Goal: Task Accomplishment & Management: Use online tool/utility

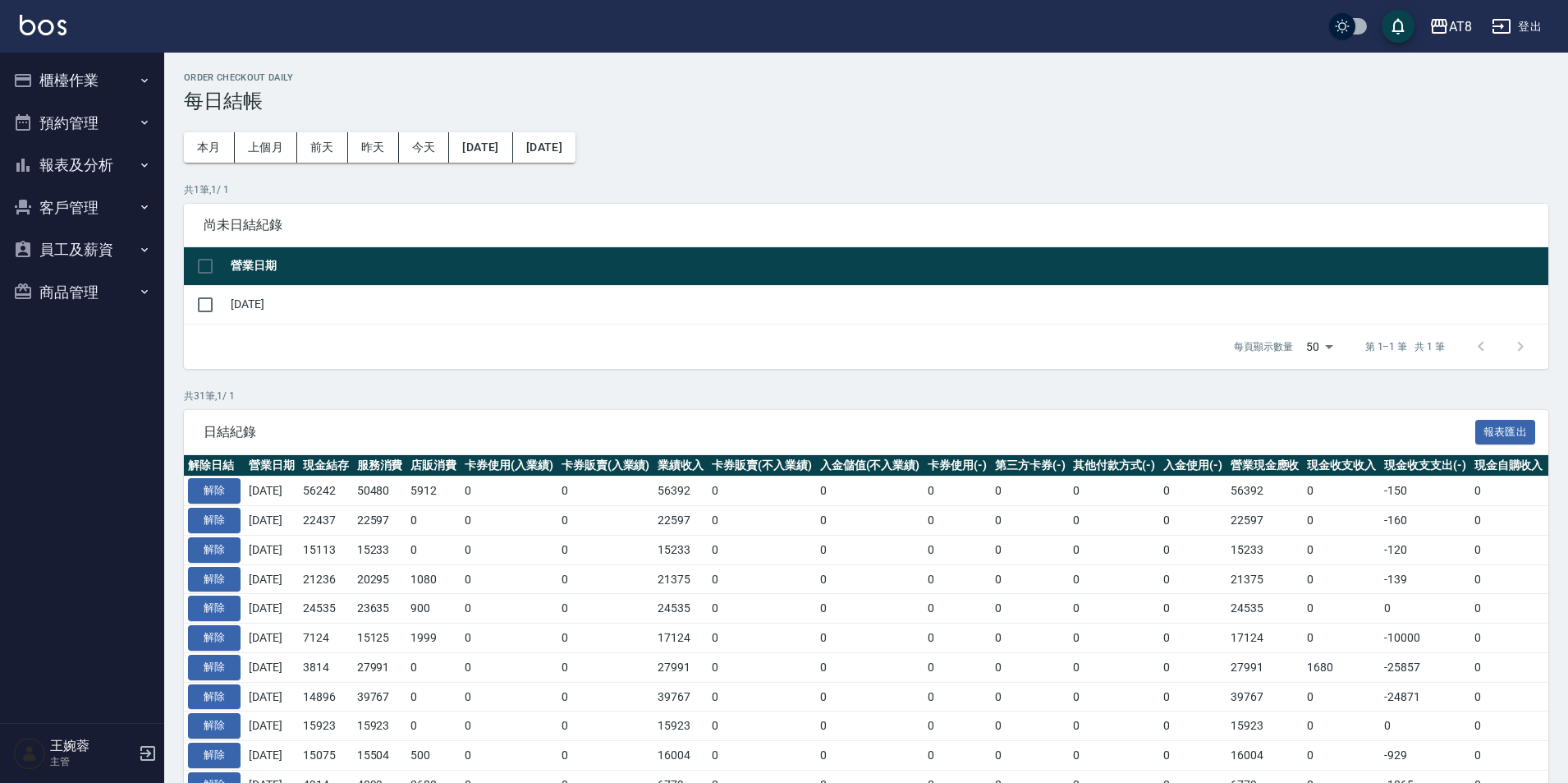
click at [61, 19] on img at bounding box center [43, 24] width 46 height 20
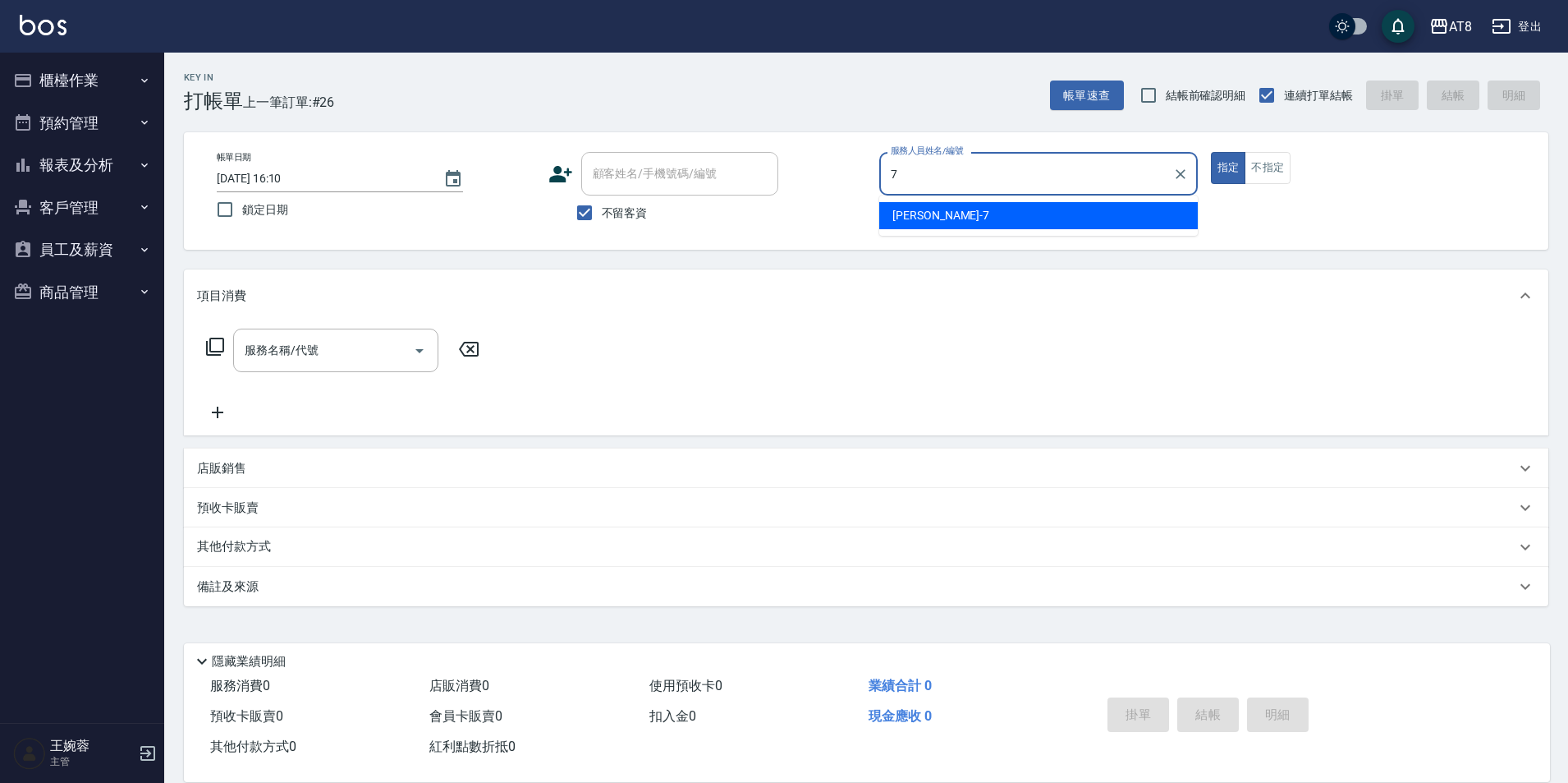
type input "[PERSON_NAME]-7"
type button "true"
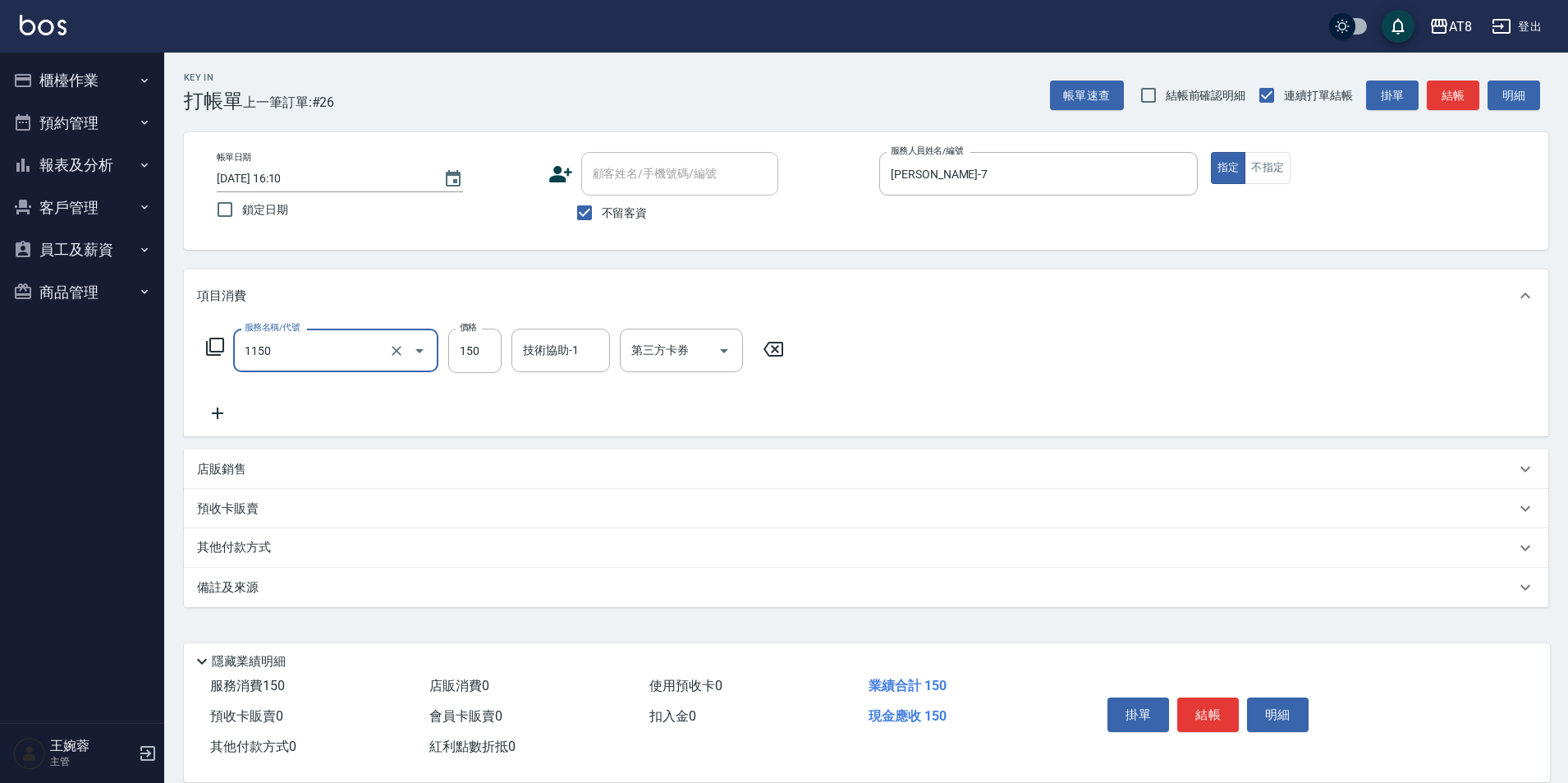
type input "洗髮(1150)"
type input "200"
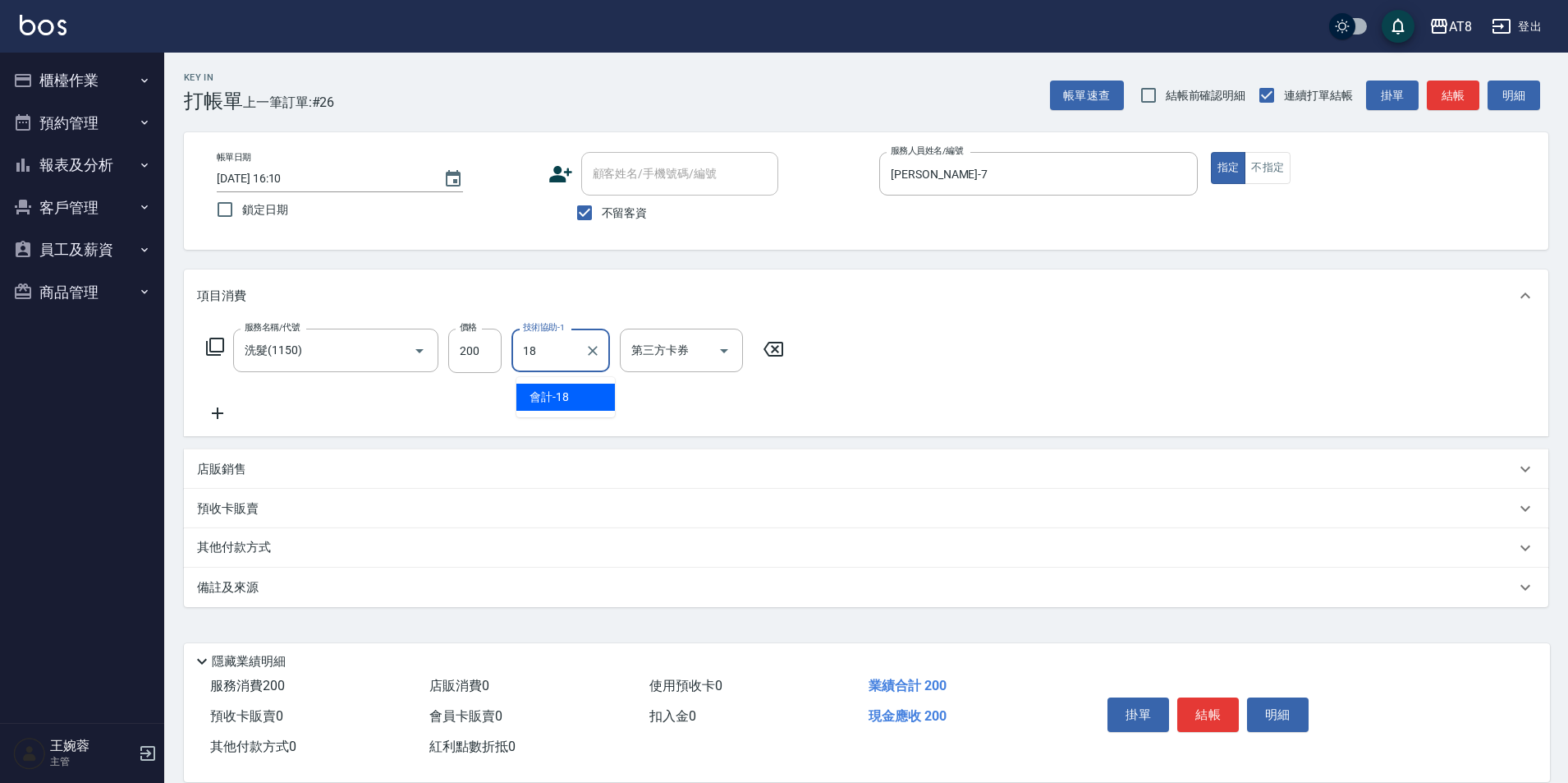
type input "會計-18"
click at [1218, 698] on button "結帳" at bounding box center [1208, 715] width 62 height 35
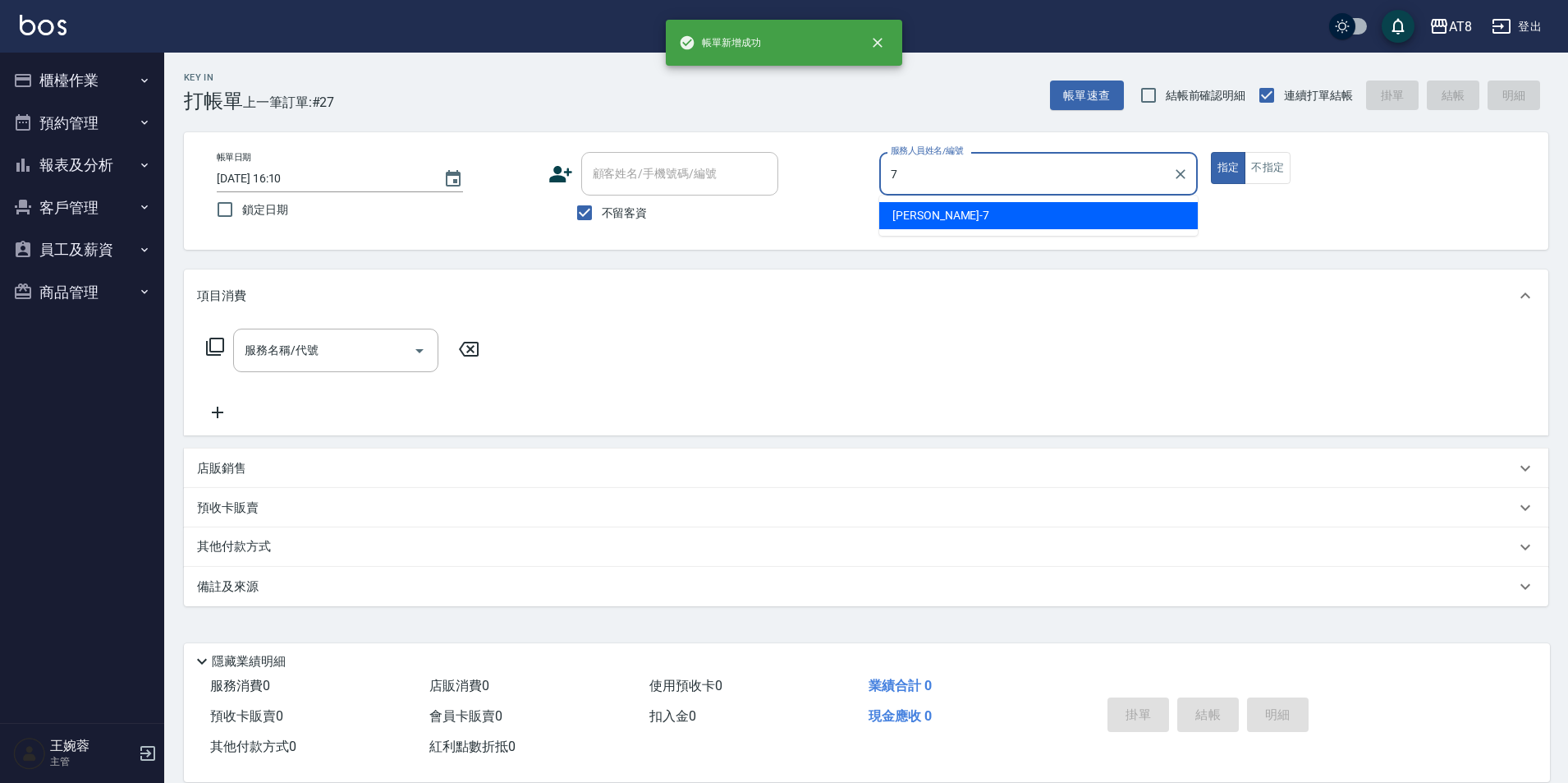
type input "[PERSON_NAME]-7"
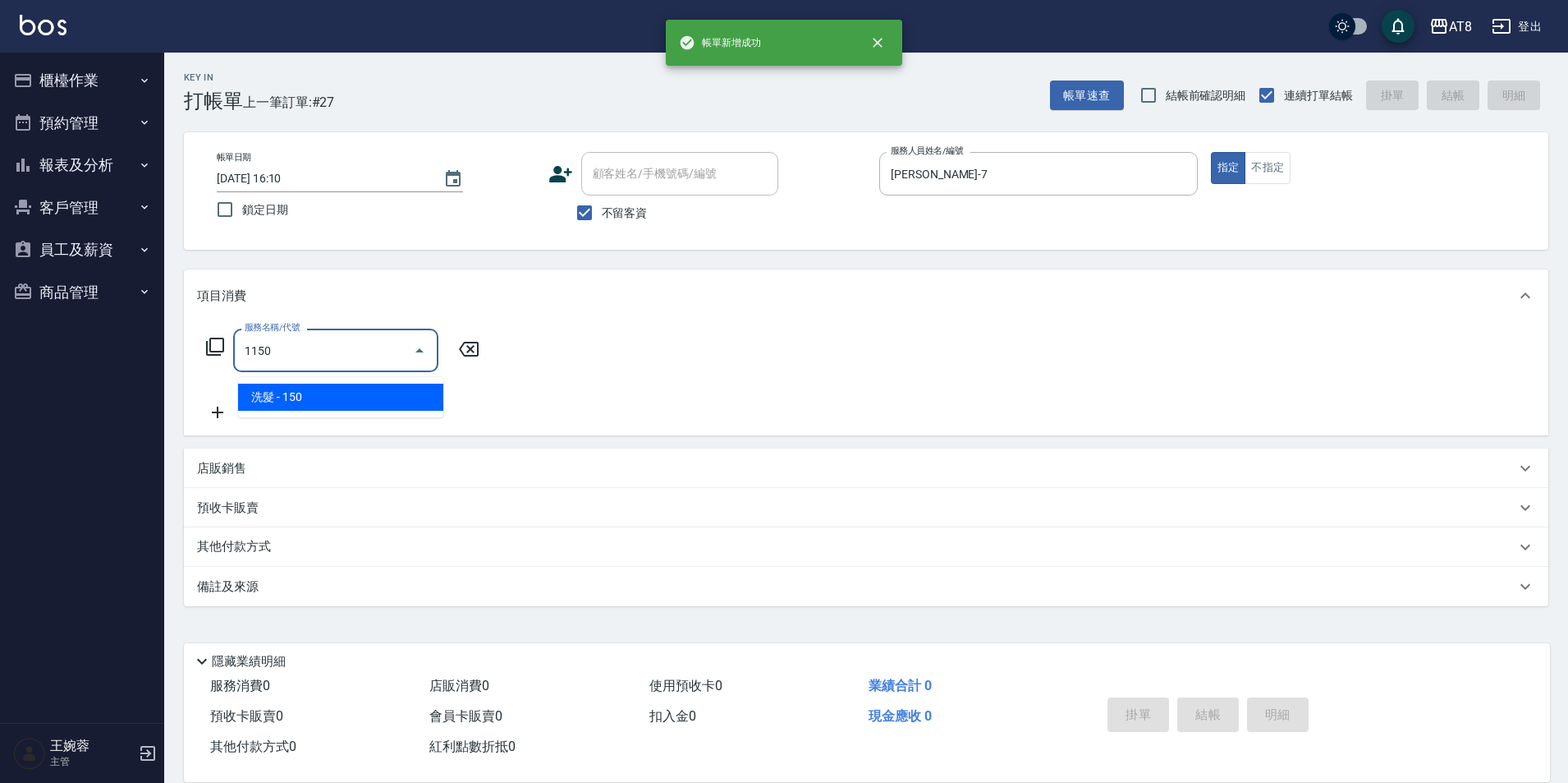
type input "洗髮(1150)"
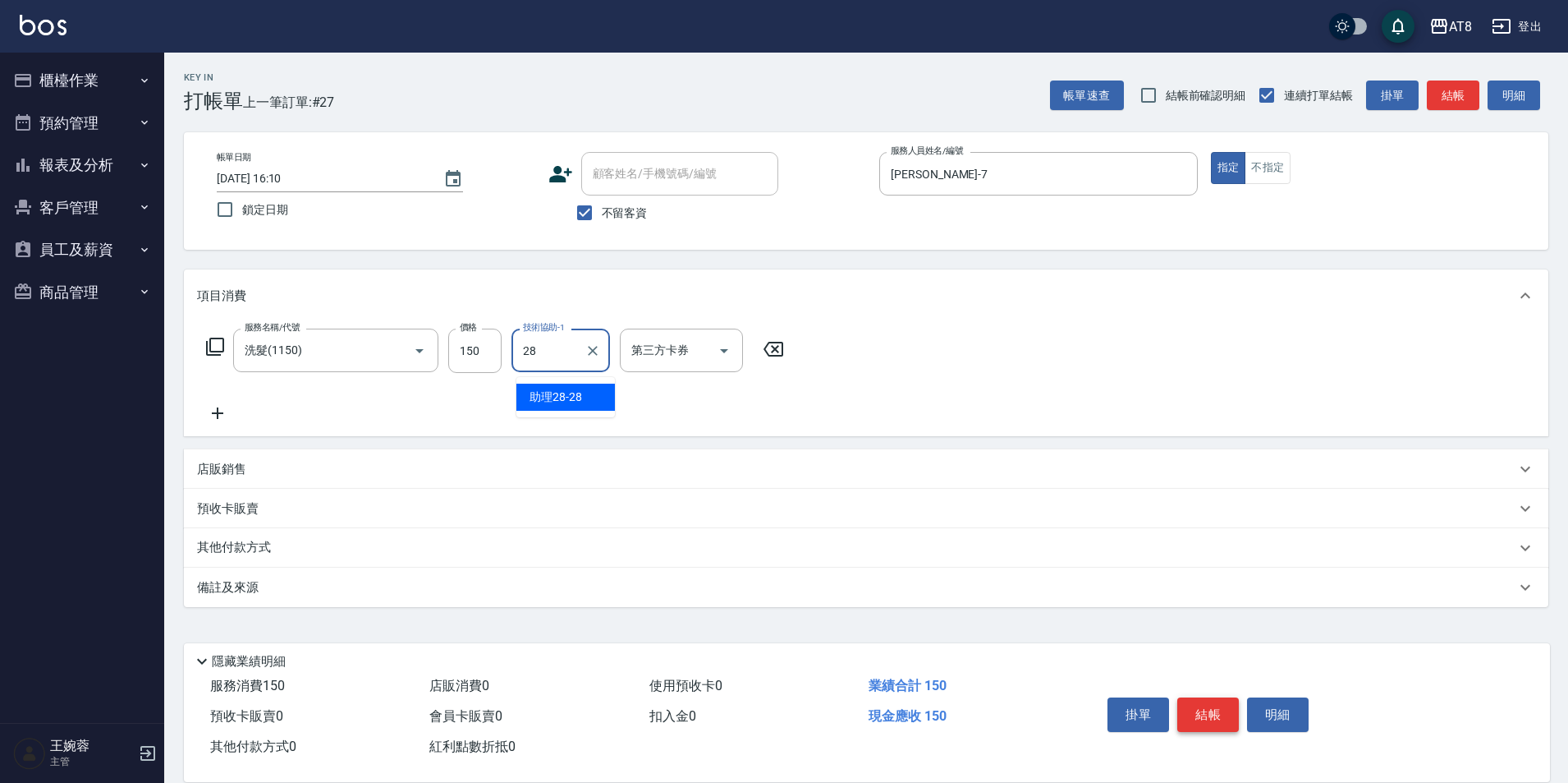
type input "助理28-28"
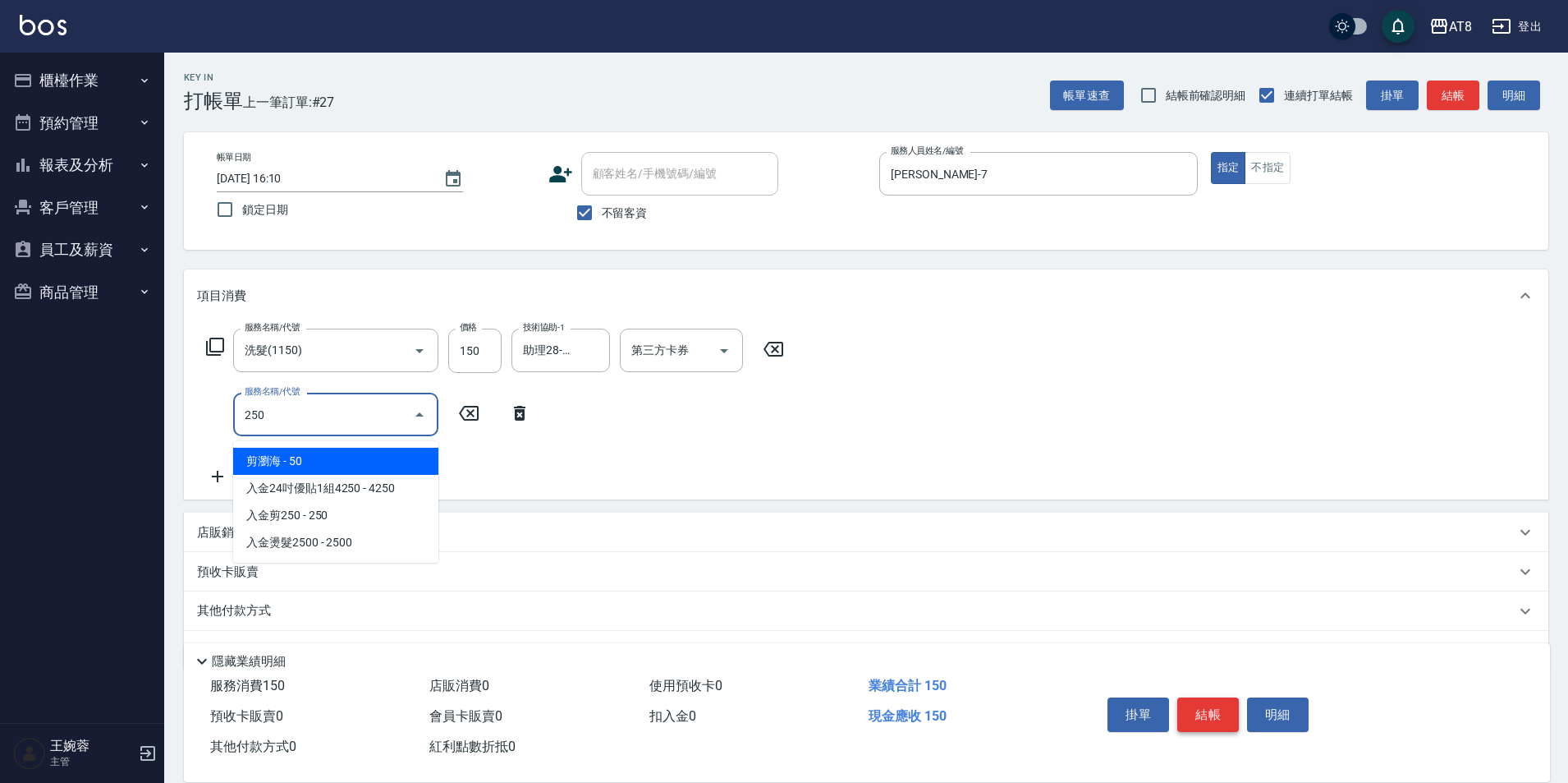
type input "剪瀏海(250)"
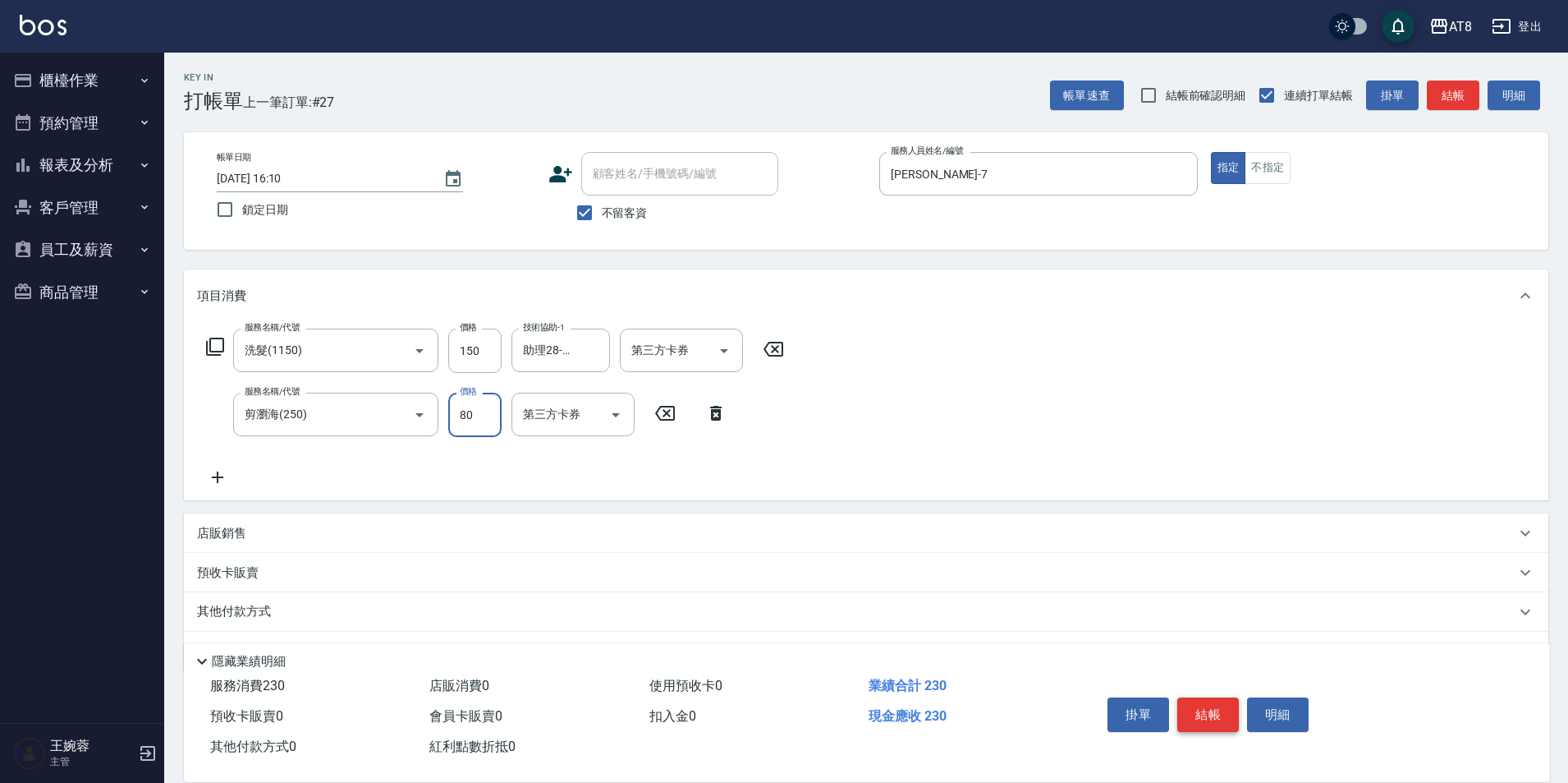
type input "80"
click at [486, 350] on input "150" at bounding box center [474, 350] width 53 height 45
type input "200"
click at [857, 375] on div "服務名稱/代號 洗髮(1150) 服務名稱/代號 價格 200 價格 技術協助-1 助理28-28 技術協助-1 第三方卡券 第三方卡券 服務名稱/代號 剪瀏…" at bounding box center [866, 411] width 1365 height 178
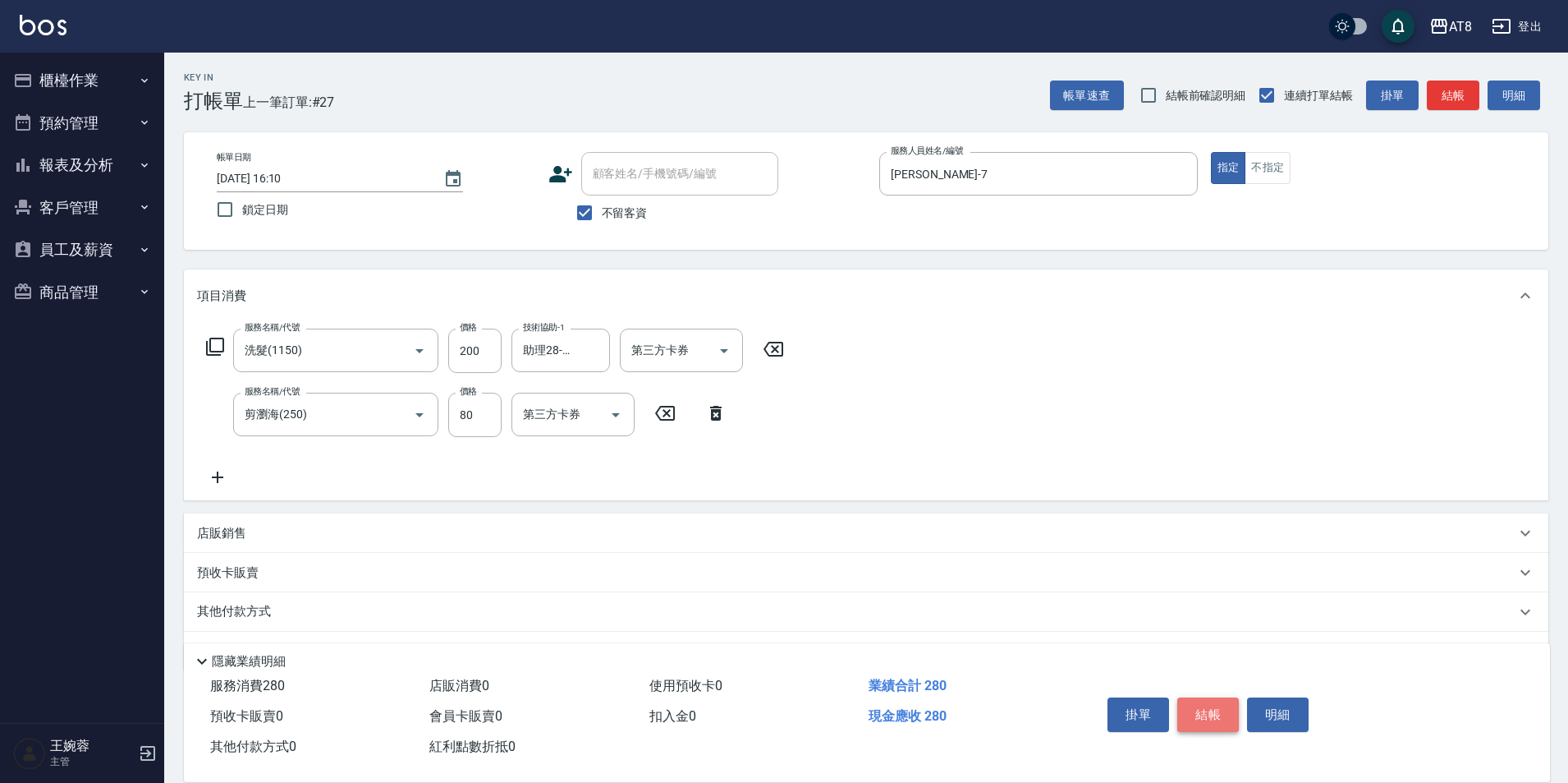
click at [1194, 698] on button "結帳" at bounding box center [1208, 715] width 62 height 35
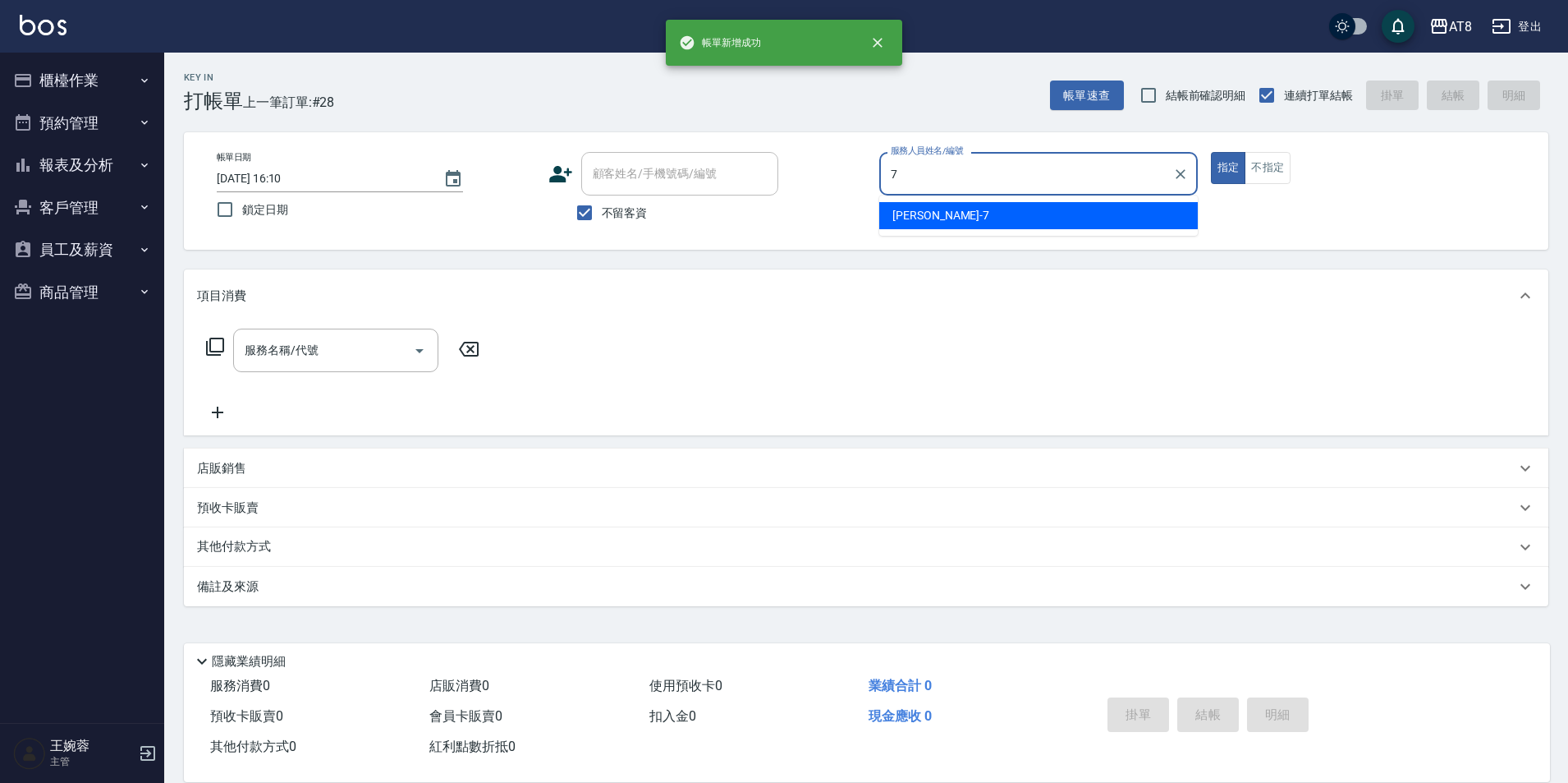
type input "[PERSON_NAME]-7"
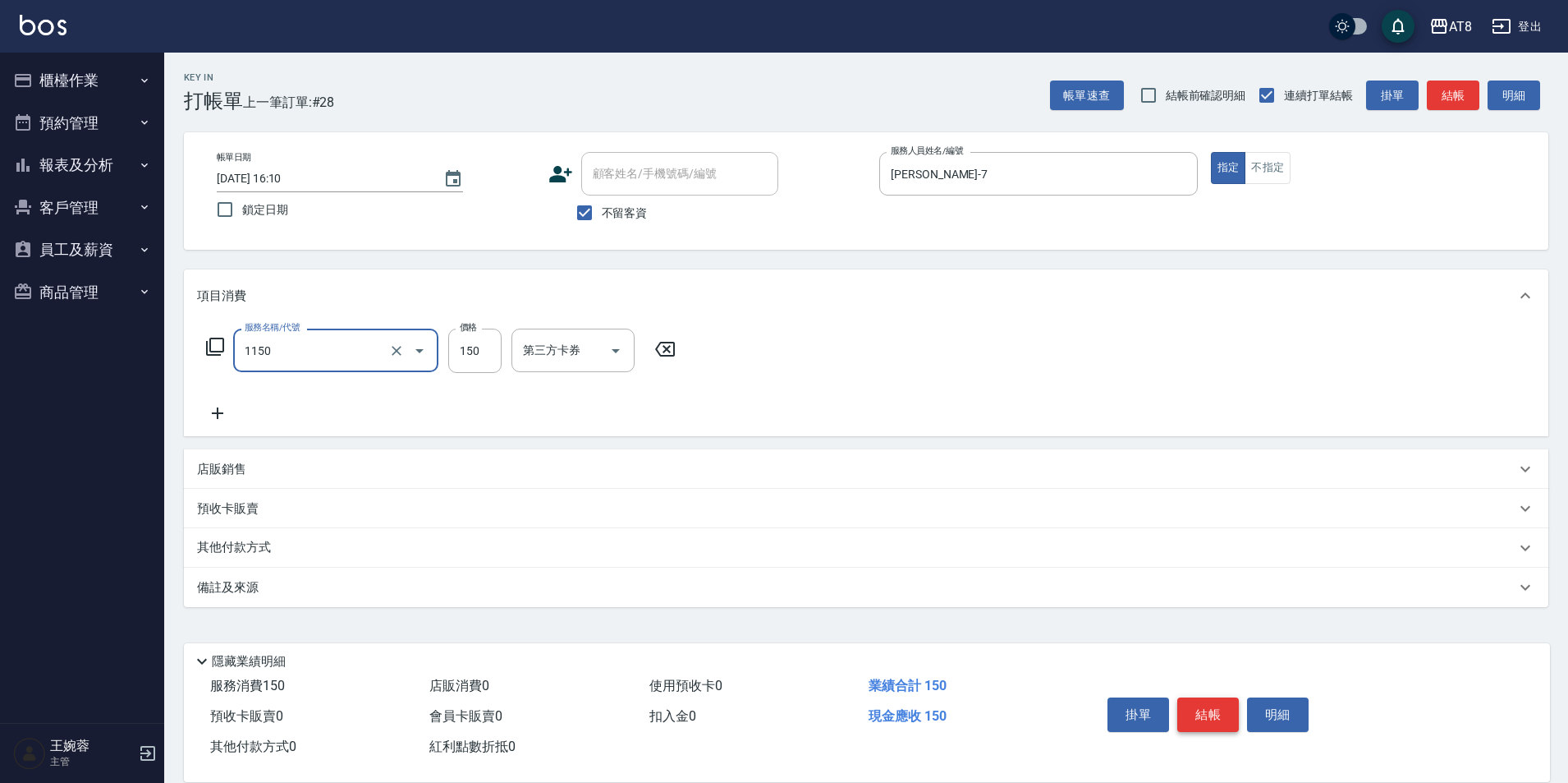
type input "洗髮(1150)"
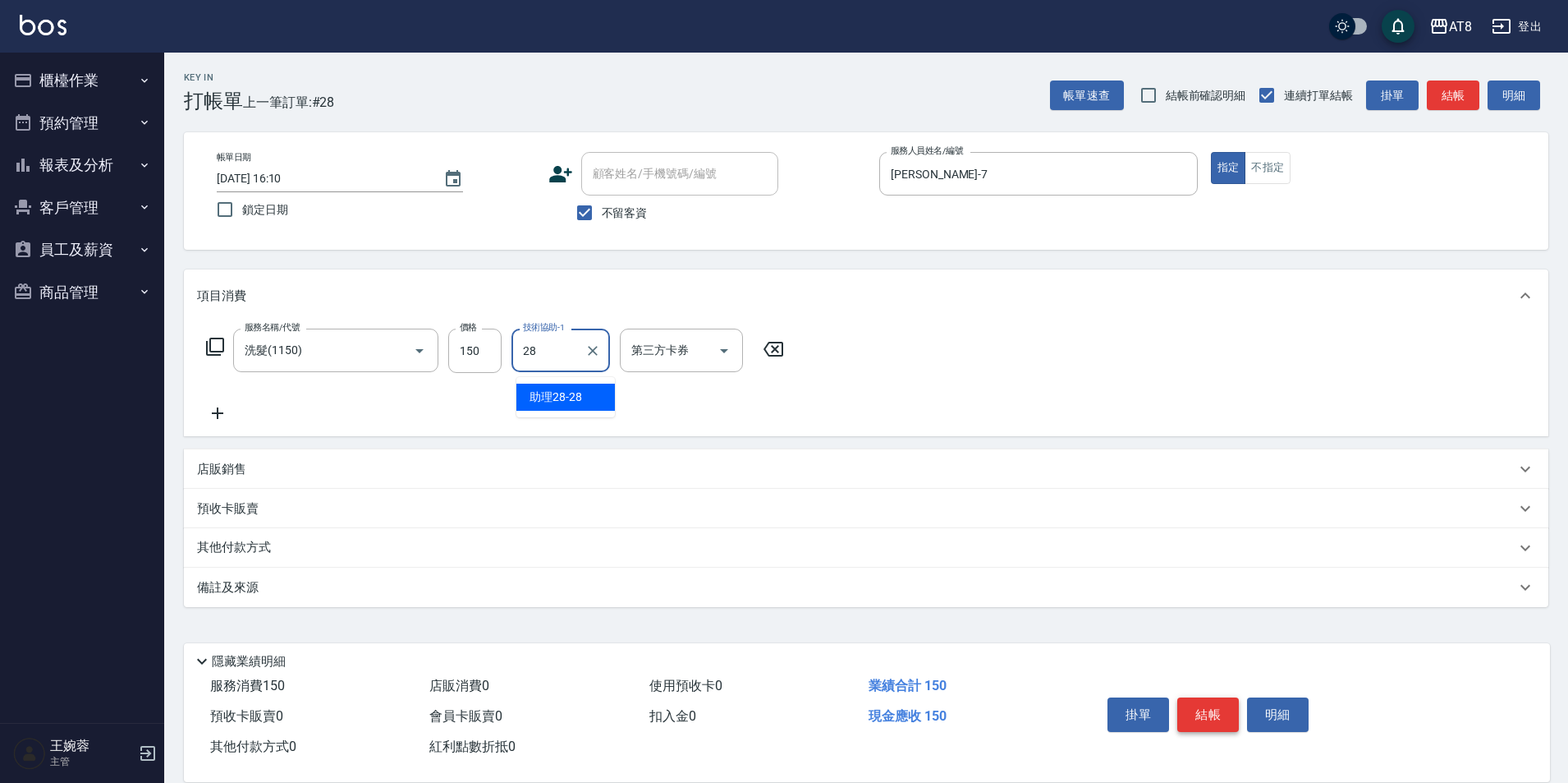
type input "助理28-28"
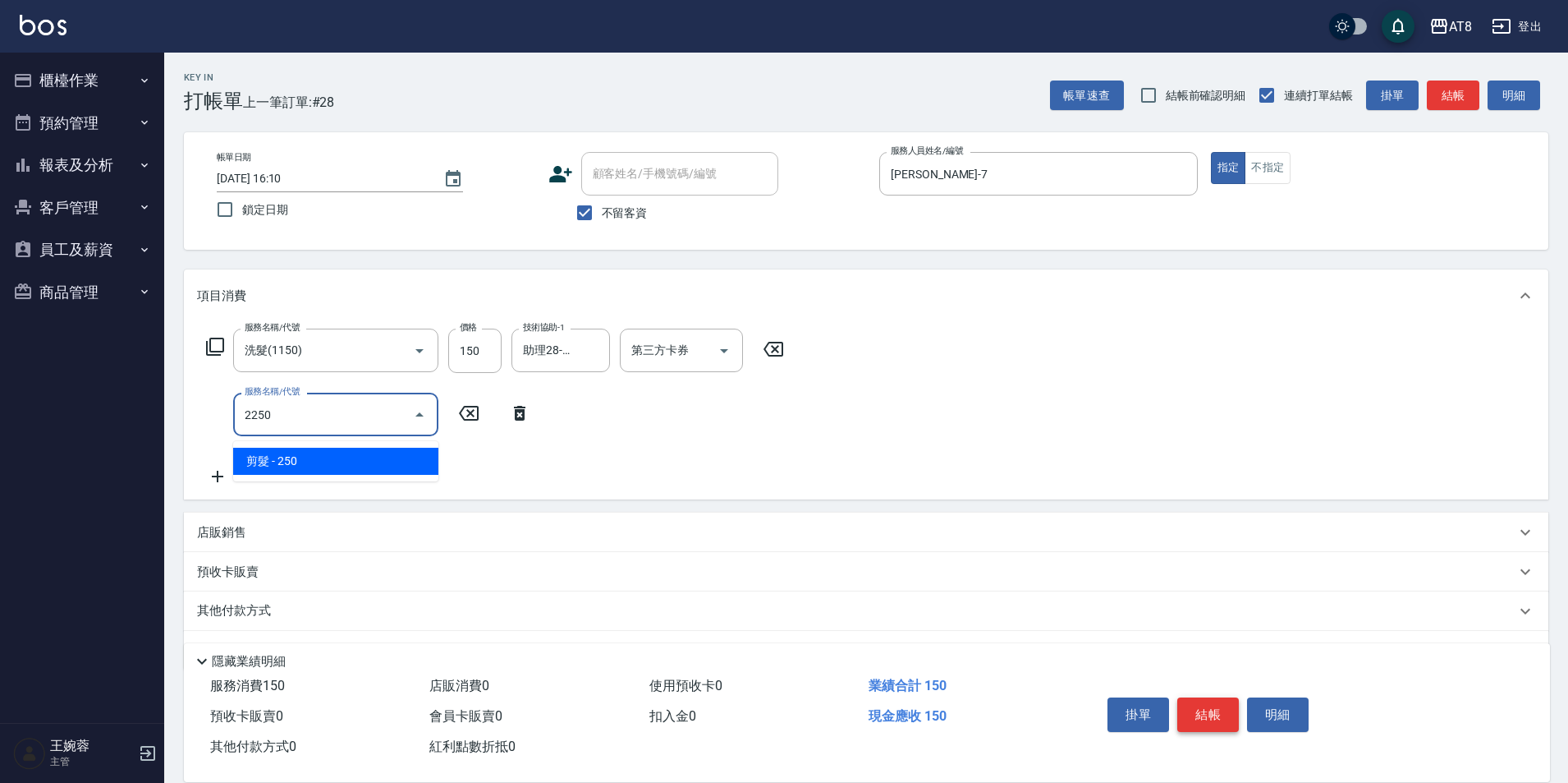
type input "剪髮(2250)"
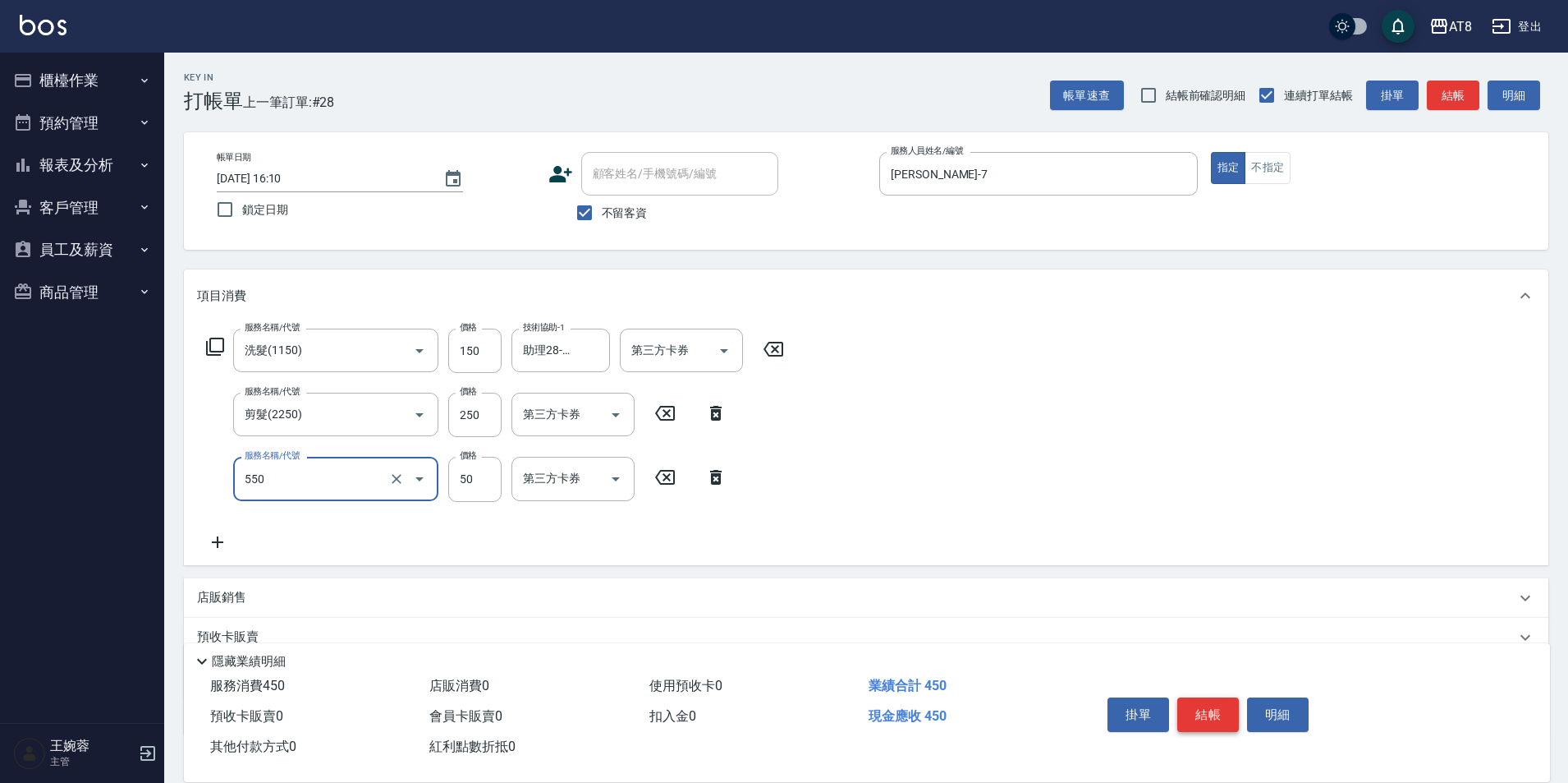
type input "精油或深層(550)"
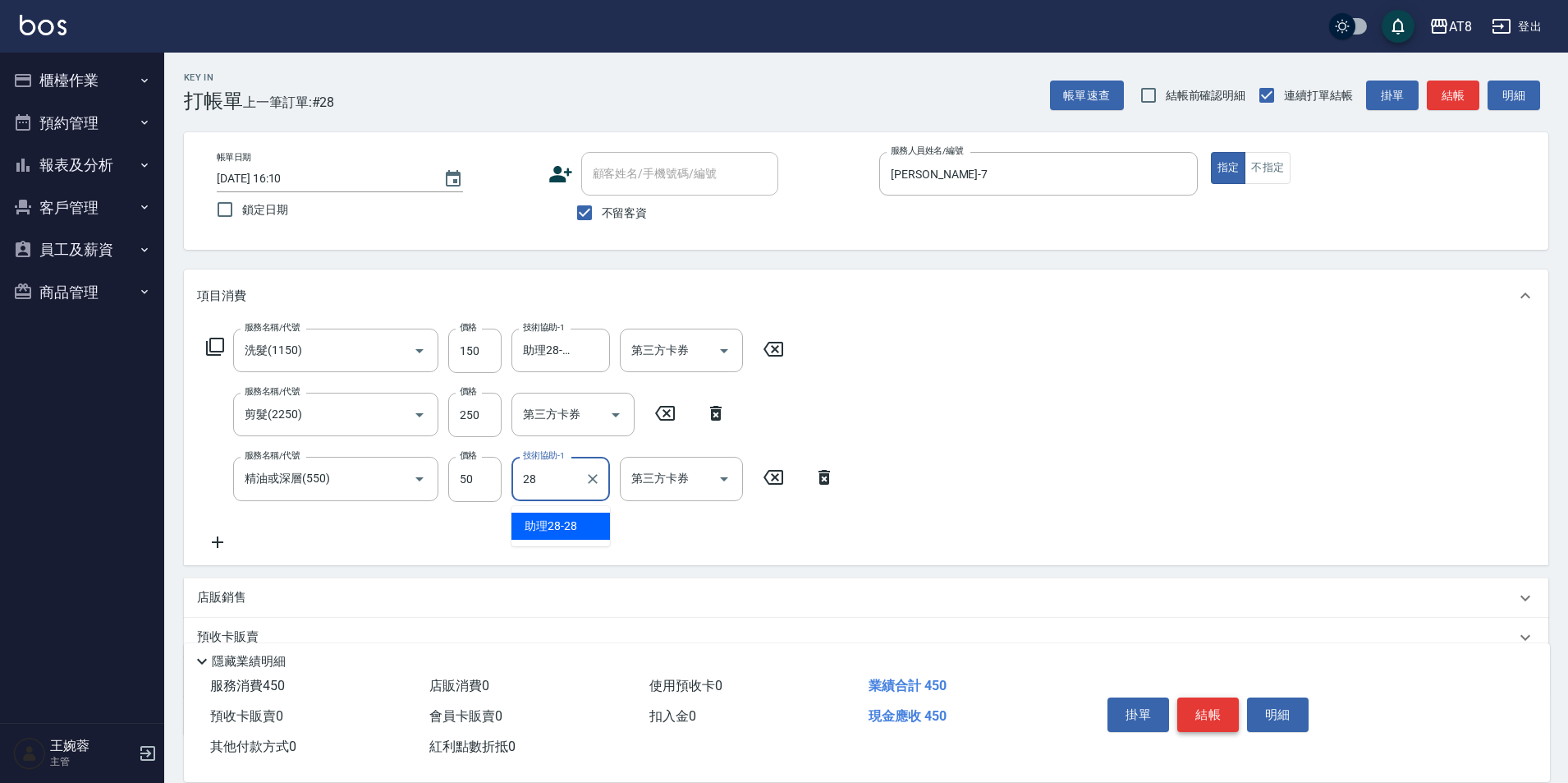
type input "助理28-28"
click at [1194, 698] on button "結帳" at bounding box center [1208, 715] width 62 height 35
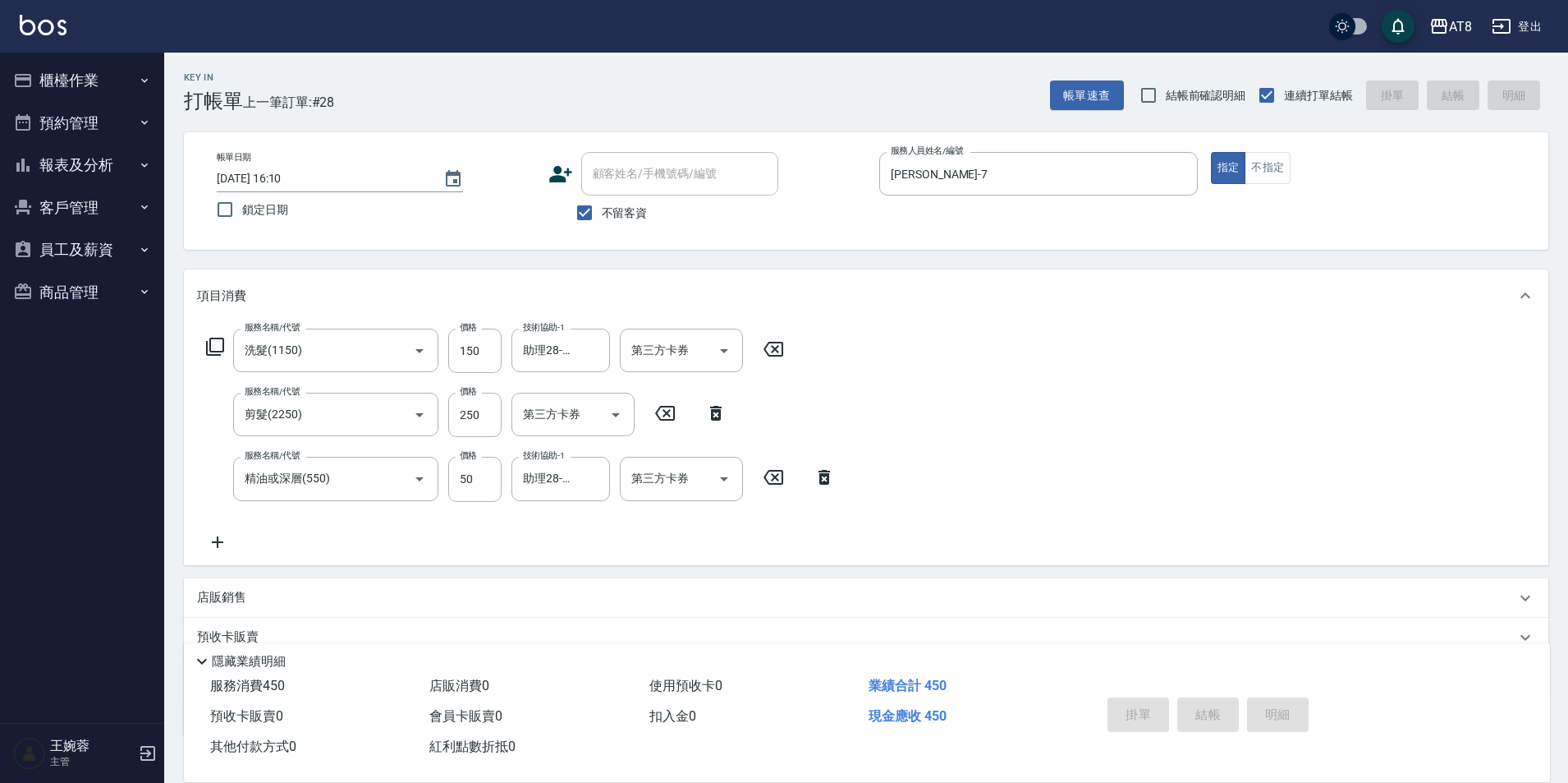
type input "[DATE] 16:11"
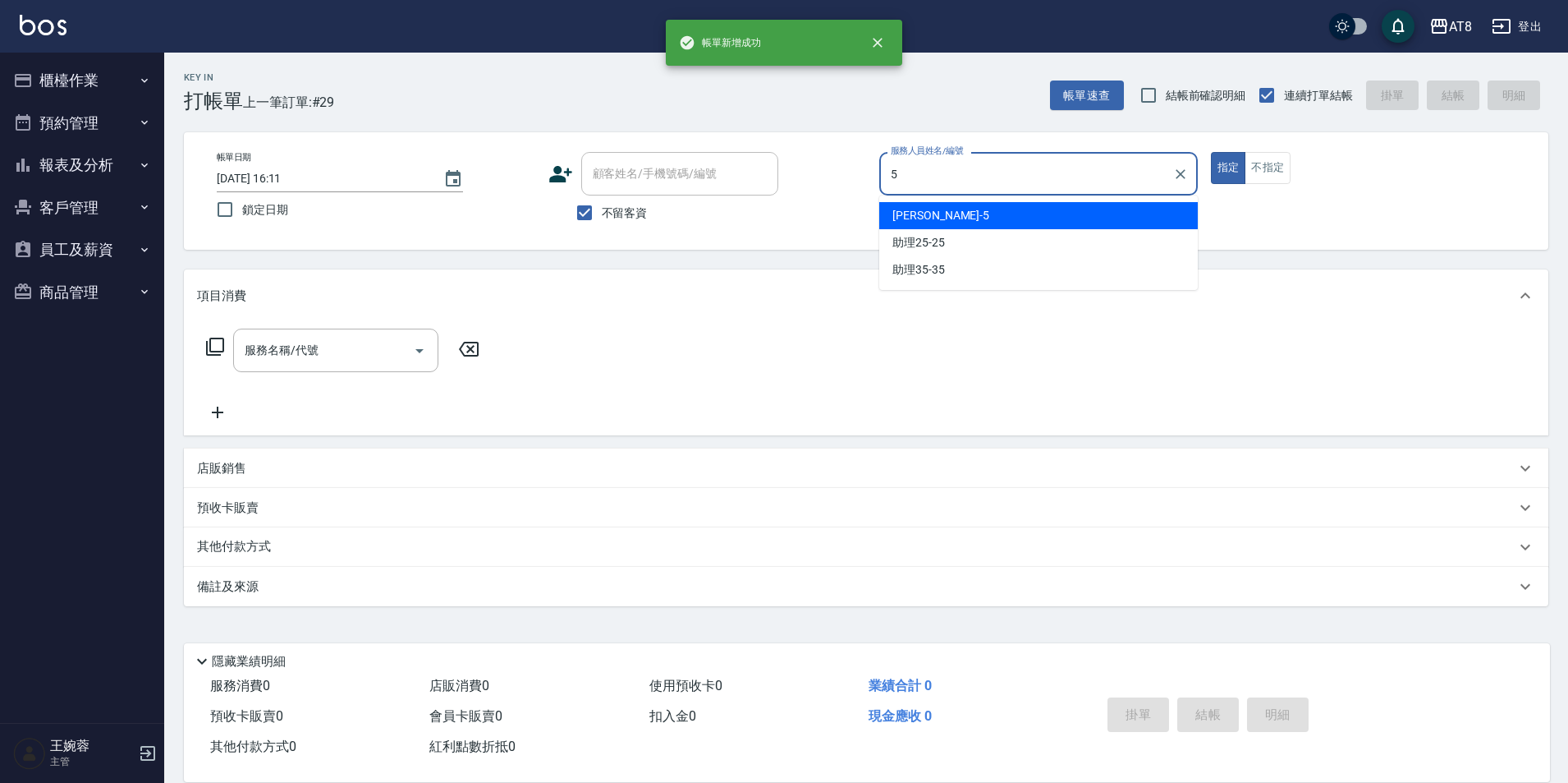
type input "HANK-5"
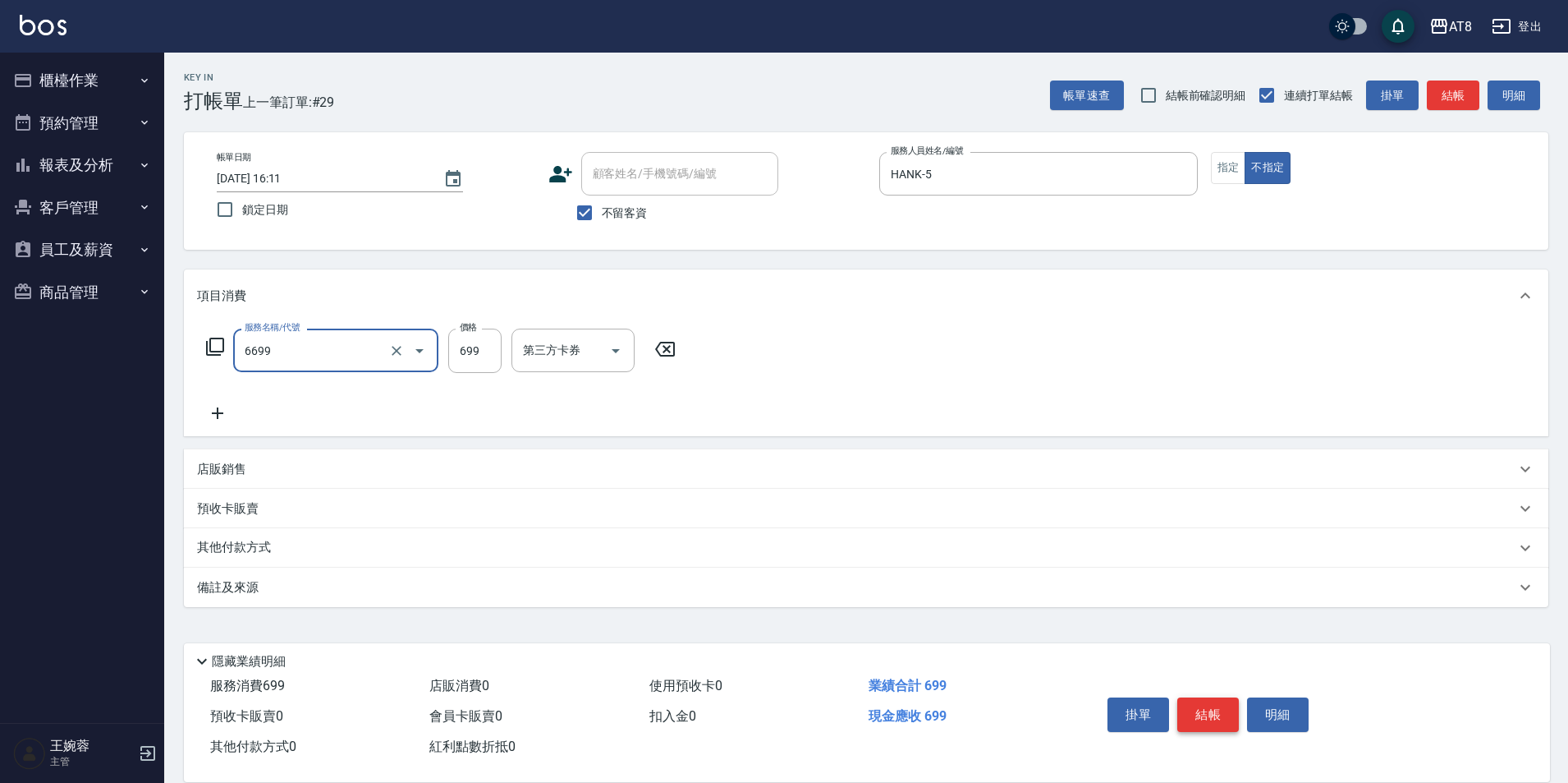
type input "SPA699(6699)"
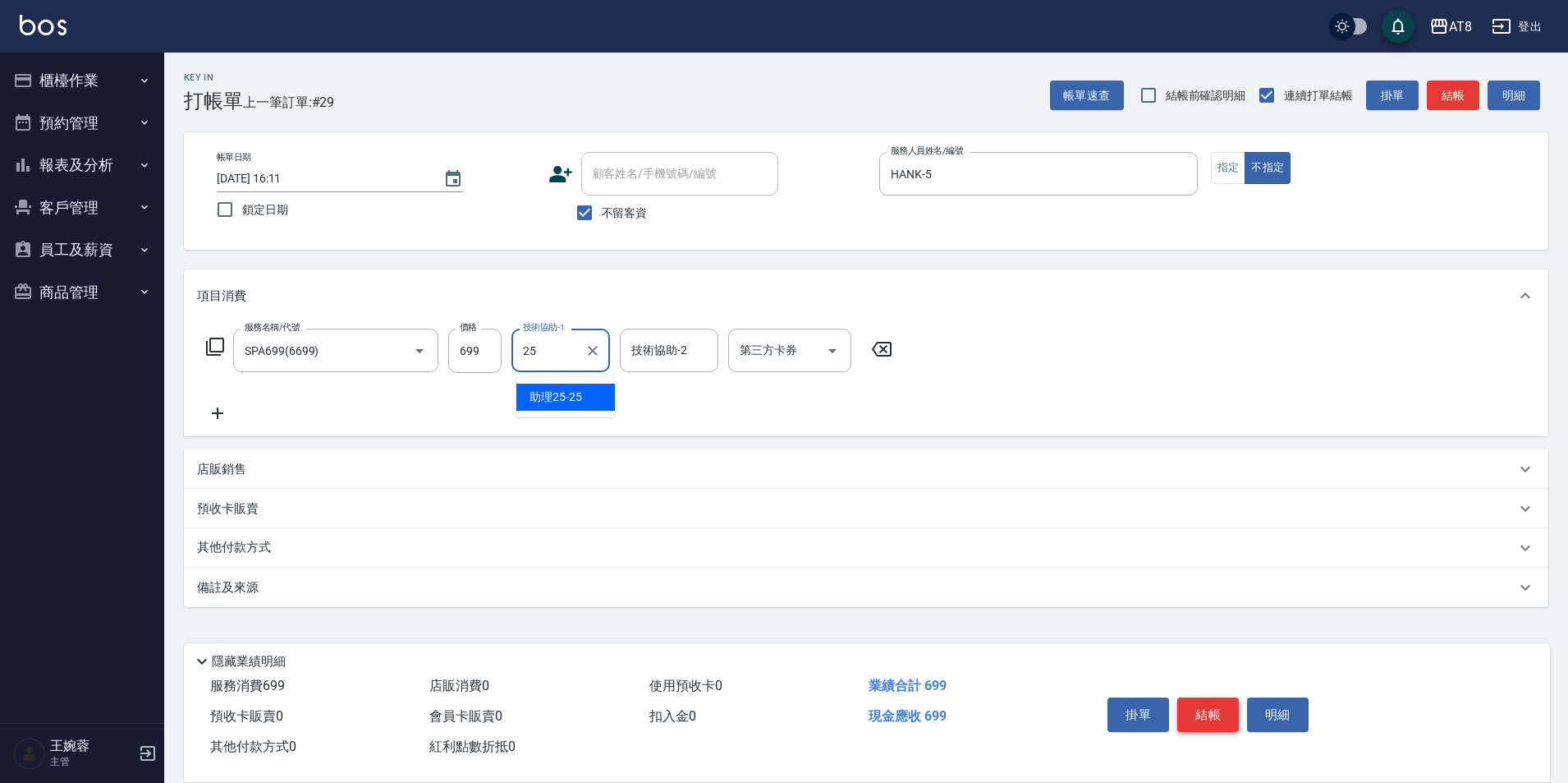
type input "助理25-25"
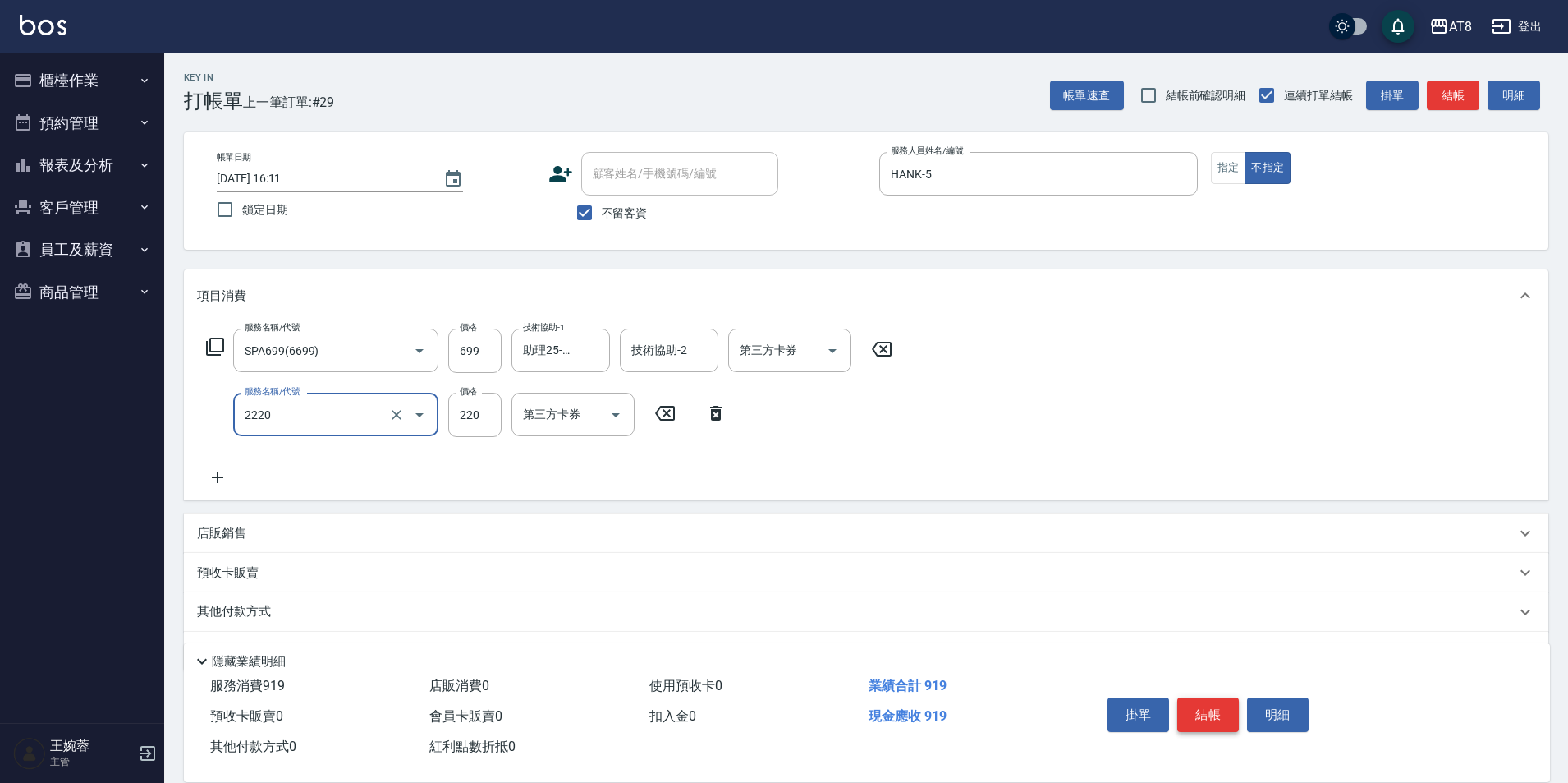
type input "剪髮(2220)"
click at [1194, 698] on button "結帳" at bounding box center [1208, 715] width 62 height 35
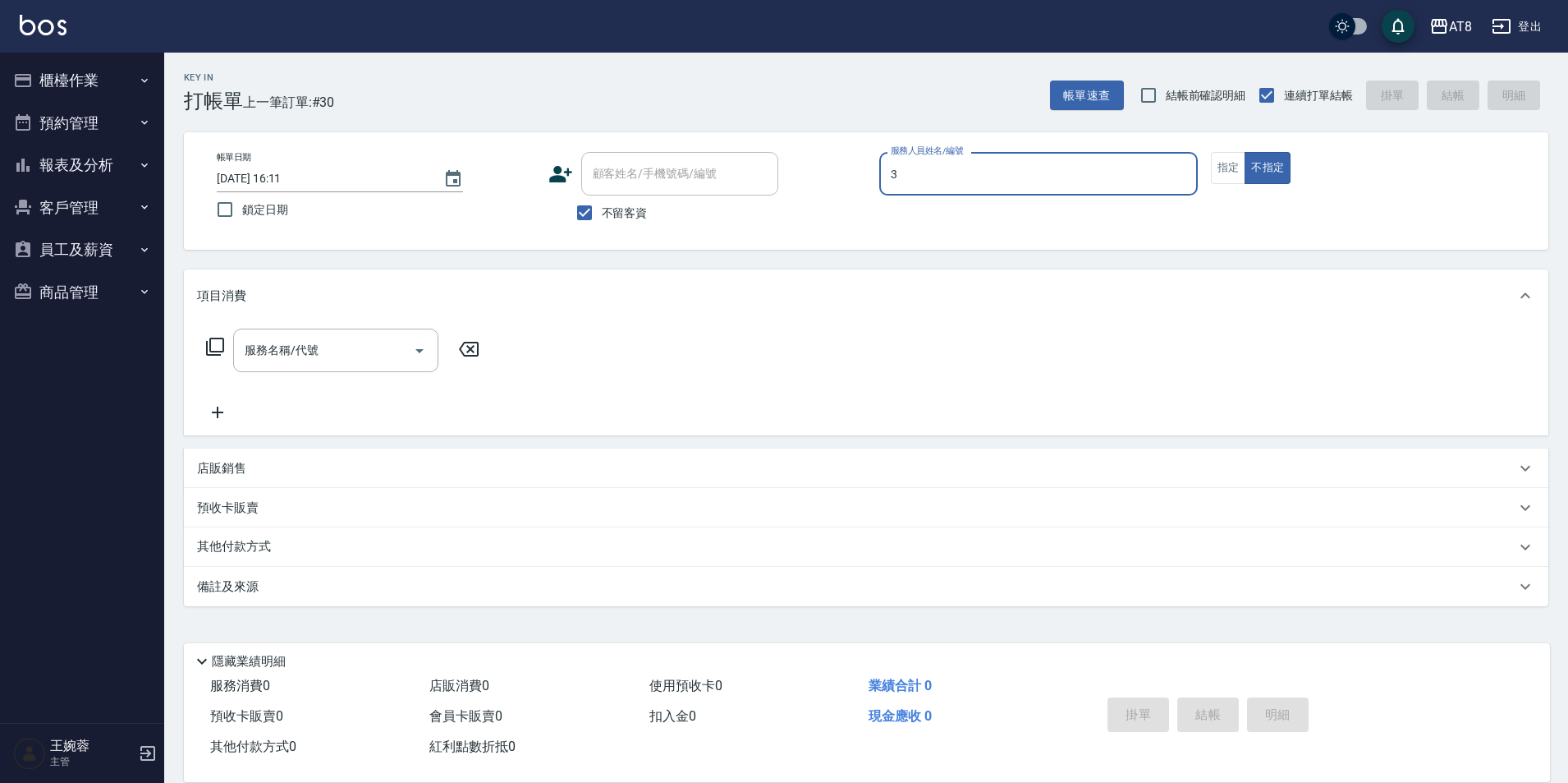
type input "[PERSON_NAME]-3"
type button "false"
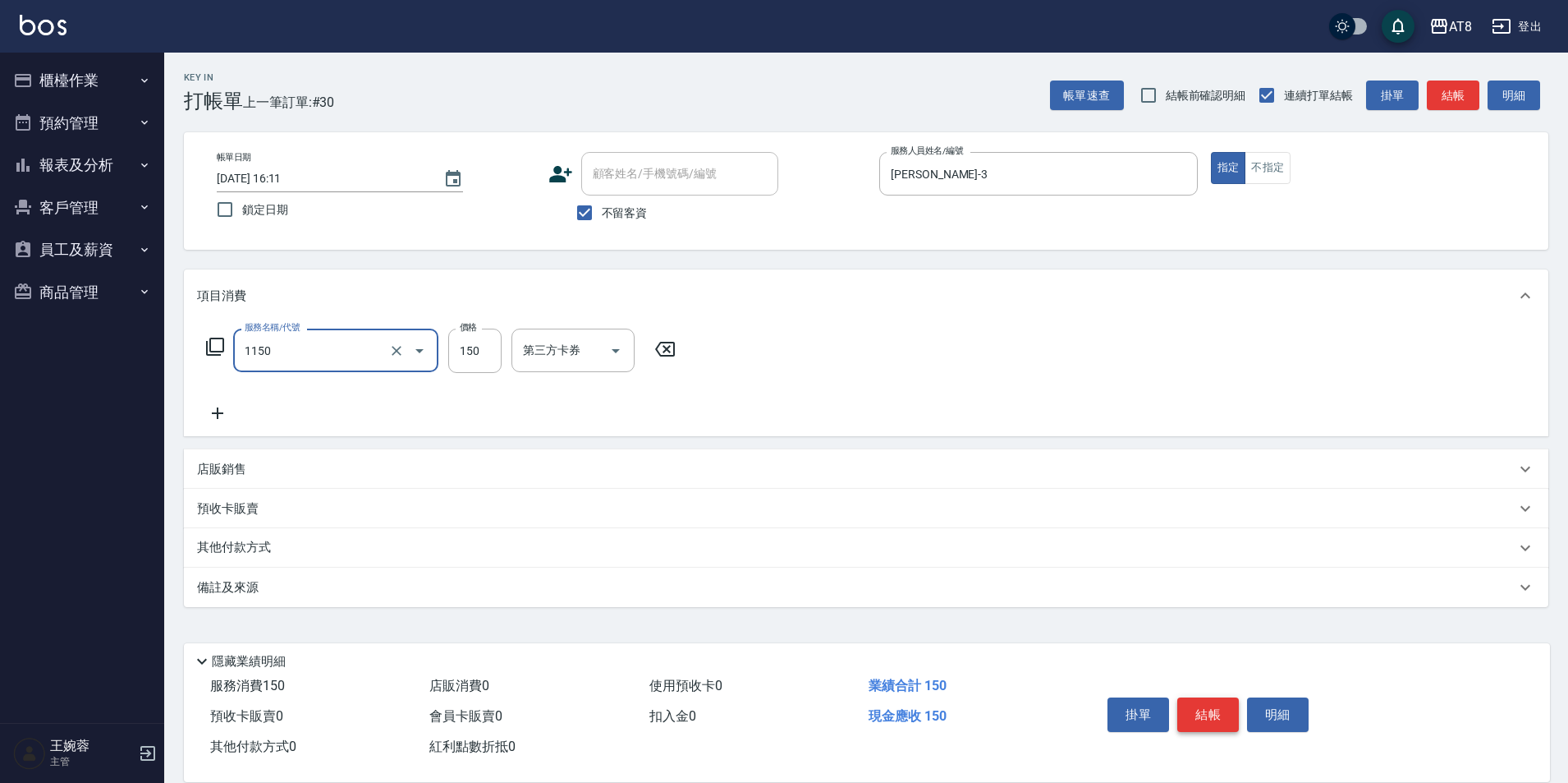
type input "洗髮(1150)"
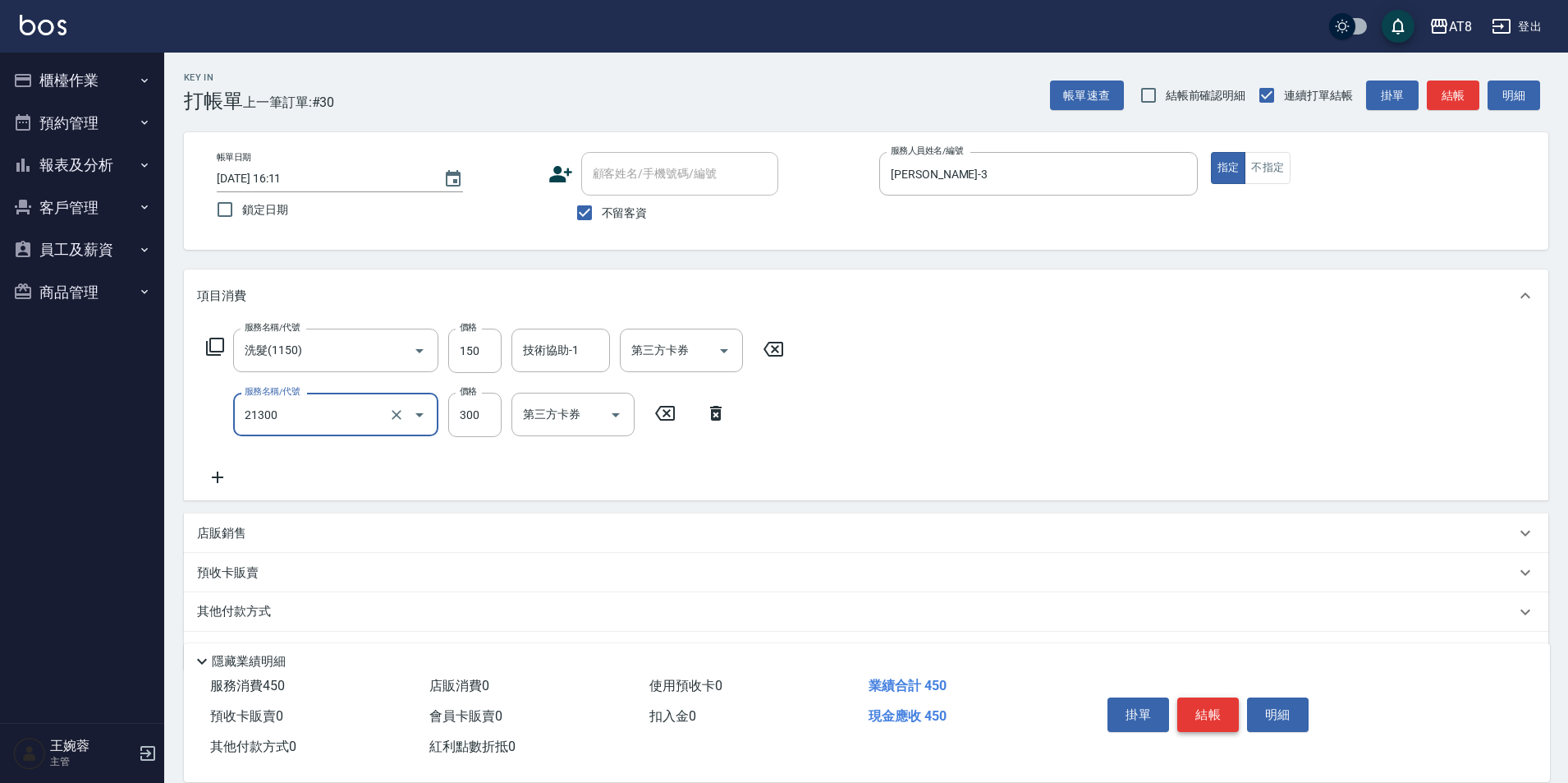
type input "剪髮(21300)"
click at [1194, 698] on button "結帳" at bounding box center [1208, 715] width 62 height 35
